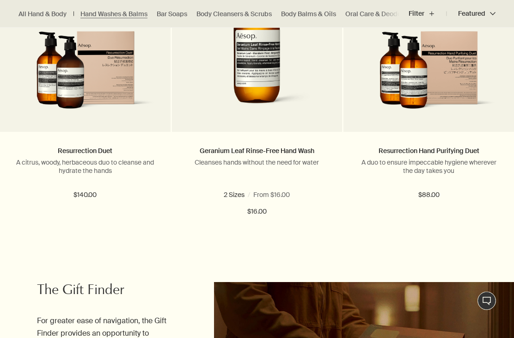
scroll to position [1946, 0]
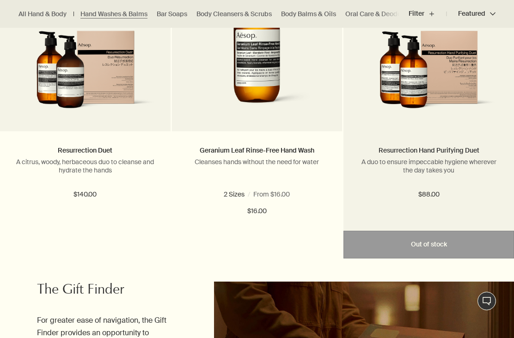
click at [478, 149] on link "Resurrection Hand Purifying Duet" at bounding box center [428, 150] width 101 height 8
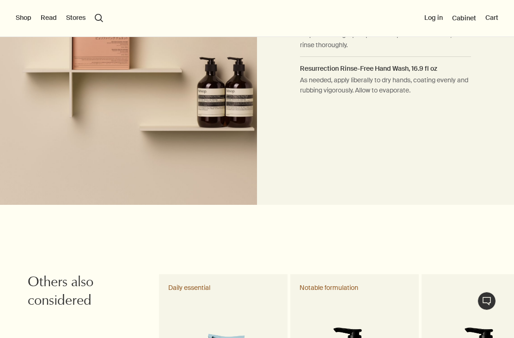
scroll to position [802, 0]
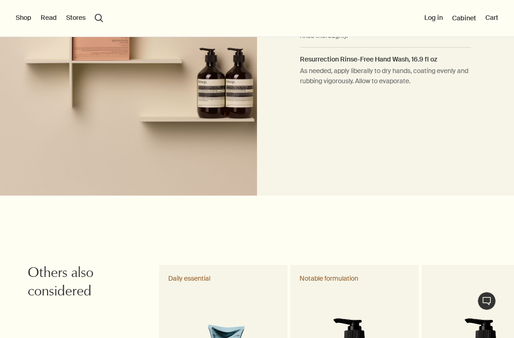
click at [25, 22] on button "Shop" at bounding box center [24, 17] width 16 height 9
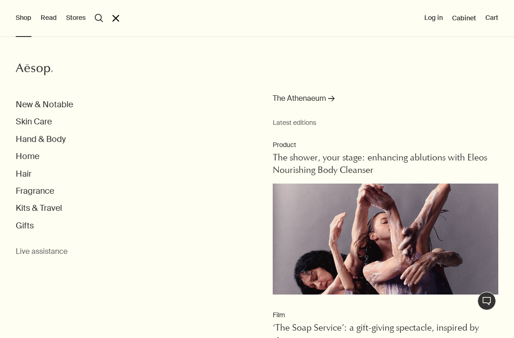
scroll to position [7, 0]
click at [74, 30] on div "Shop Aesop New & Notable Skin Care Hand & Body Home Hair Fragrance Kits & Trave…" at bounding box center [257, 169] width 514 height 338
click at [71, 19] on button "Stores" at bounding box center [75, 17] width 19 height 9
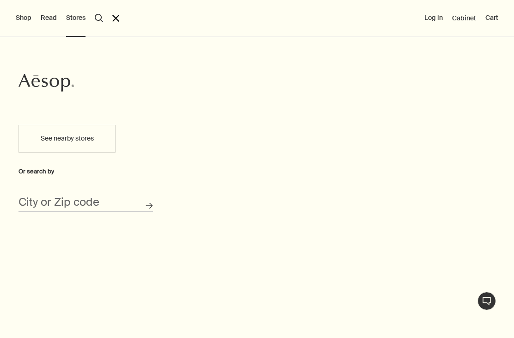
click at [24, 17] on button "Shop" at bounding box center [24, 17] width 16 height 9
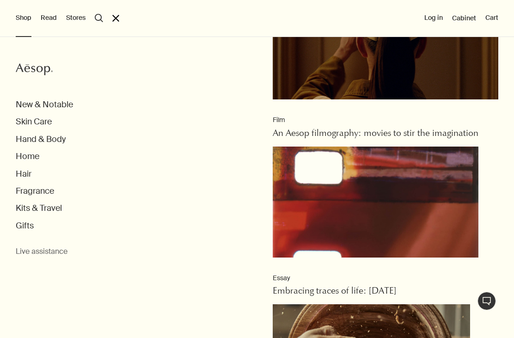
scroll to position [375, 0]
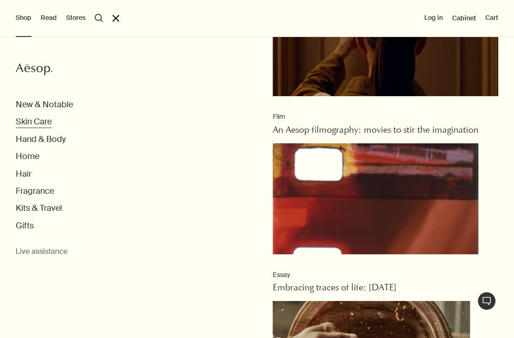
click at [26, 124] on button "Skin Care" at bounding box center [34, 121] width 36 height 11
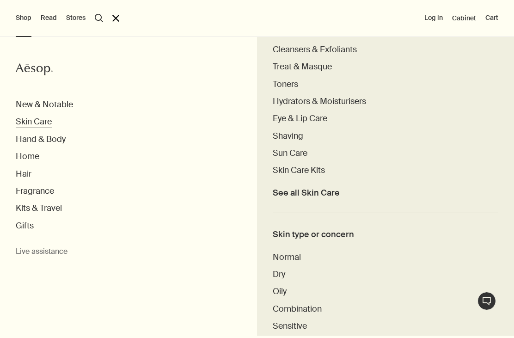
scroll to position [254, 0]
click at [348, 49] on span "Cleansers & Exfoliants" at bounding box center [315, 48] width 84 height 11
click at [347, 53] on span "Cleansers & Exfoliants" at bounding box center [315, 48] width 84 height 11
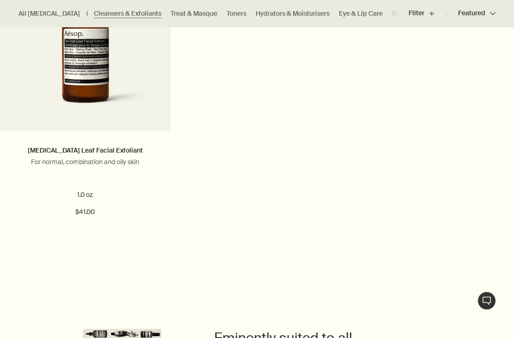
scroll to position [1993, 0]
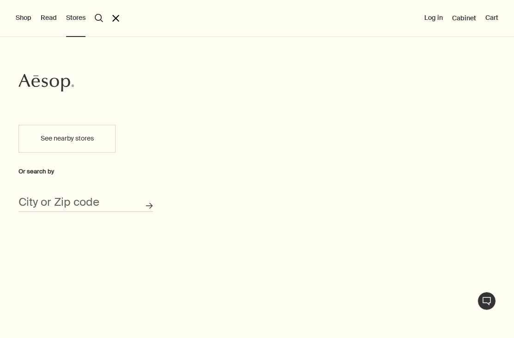
click at [17, 21] on button "Shop" at bounding box center [24, 17] width 16 height 9
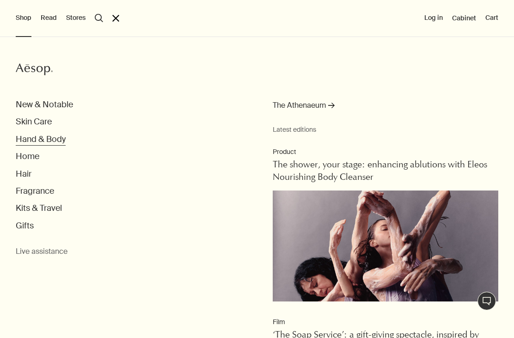
click at [19, 140] on button "Hand & Body" at bounding box center [41, 139] width 50 height 11
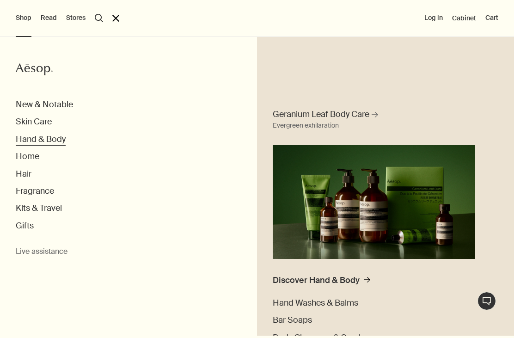
click at [22, 140] on button "Hand & Body" at bounding box center [41, 139] width 50 height 11
click at [36, 138] on button "Hand & Body" at bounding box center [41, 139] width 50 height 11
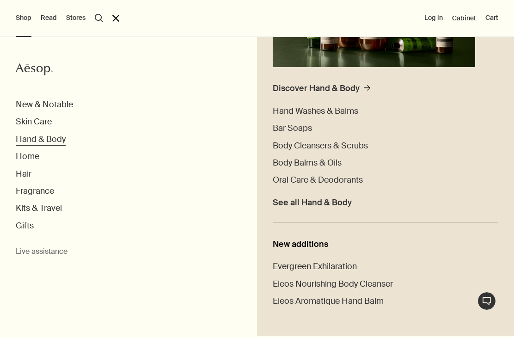
scroll to position [191, 0]
click at [23, 139] on button "Hand & Body" at bounding box center [41, 139] width 50 height 11
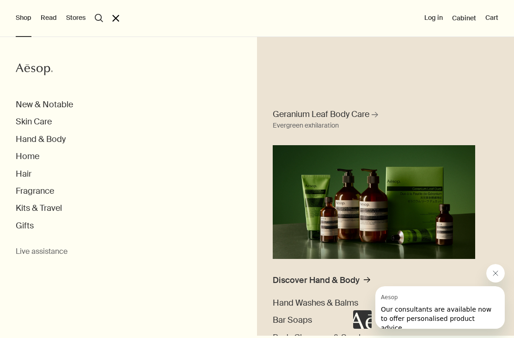
scroll to position [0, 0]
